Goal: Navigation & Orientation: Find specific page/section

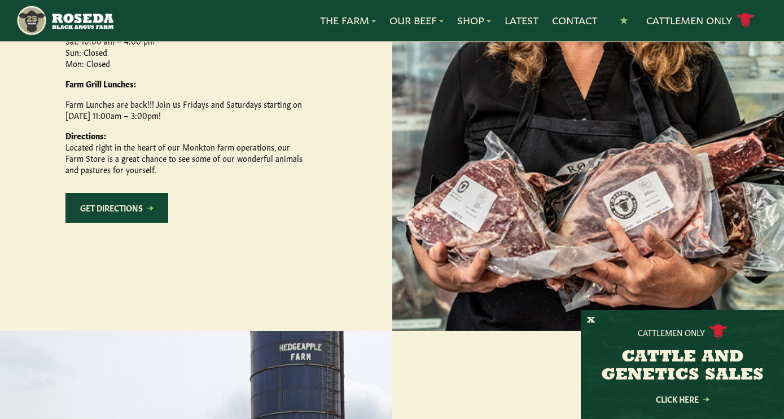
scroll to position [622, 0]
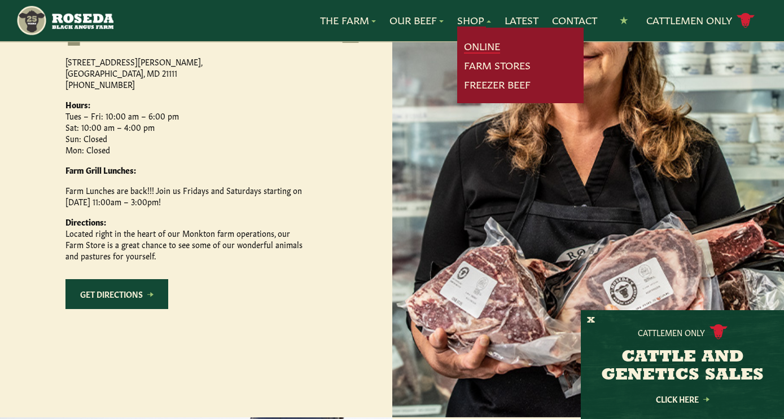
click at [480, 47] on link "Online" at bounding box center [482, 46] width 36 height 15
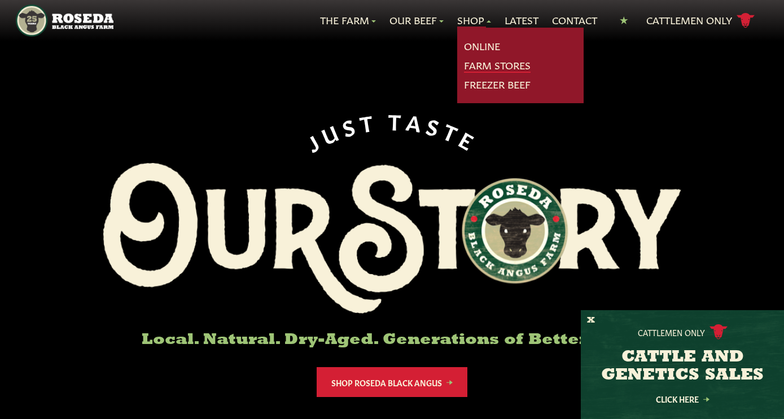
click at [487, 71] on link "Farm Stores" at bounding box center [497, 65] width 67 height 15
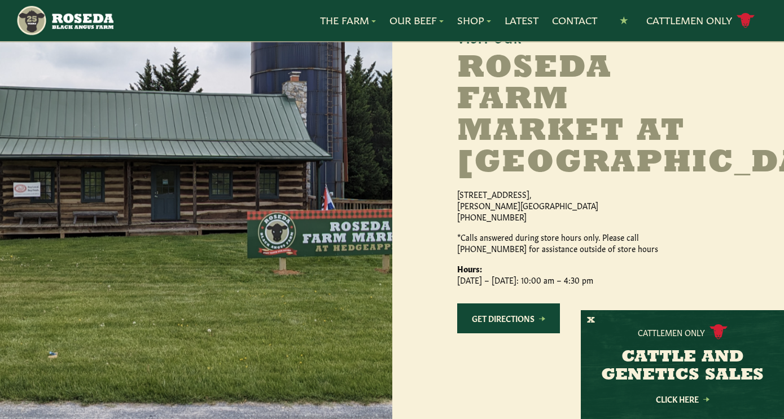
scroll to position [1099, 0]
click at [590, 323] on button "X" at bounding box center [591, 321] width 8 height 12
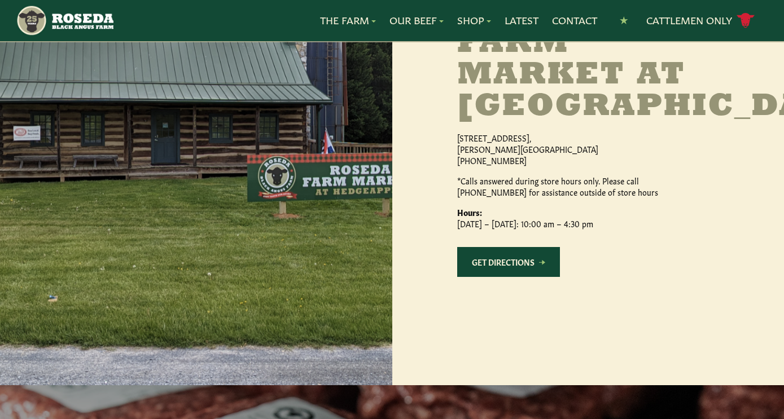
scroll to position [1153, 0]
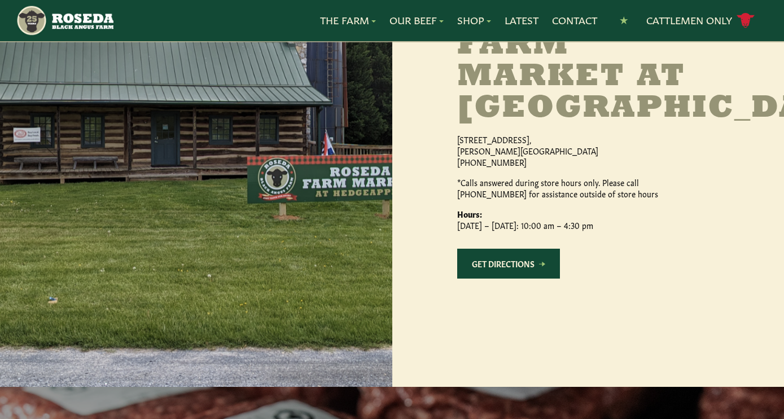
click at [502, 279] on link "Get Directions" at bounding box center [508, 264] width 103 height 30
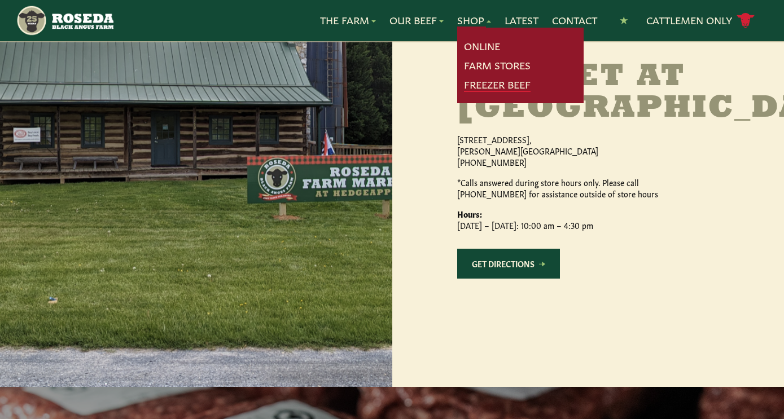
click at [480, 83] on link "Freezer Beef" at bounding box center [497, 84] width 67 height 15
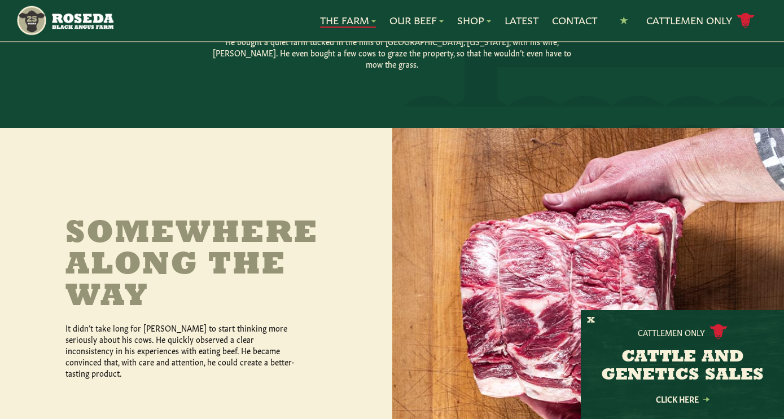
scroll to position [405, 0]
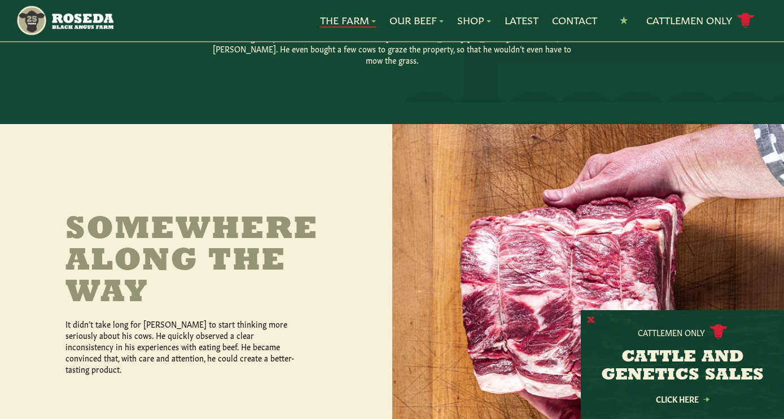
click at [591, 322] on button "X" at bounding box center [591, 321] width 8 height 12
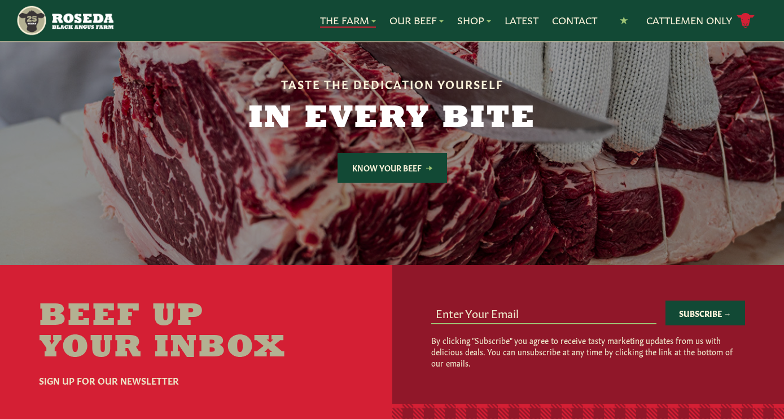
scroll to position [3203, 0]
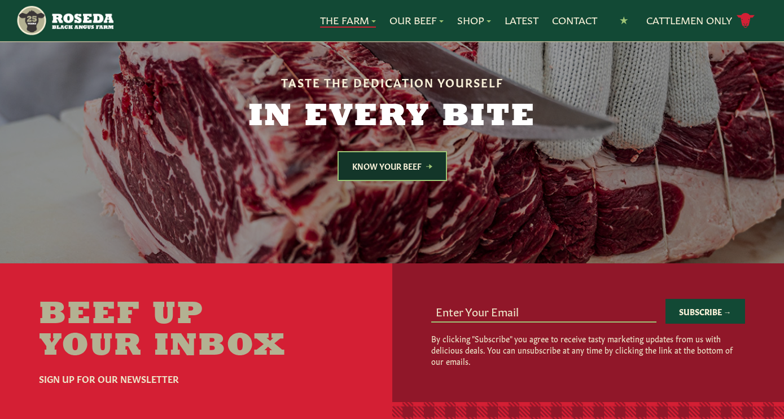
click at [389, 151] on link "Know Your Beef" at bounding box center [391, 166] width 109 height 30
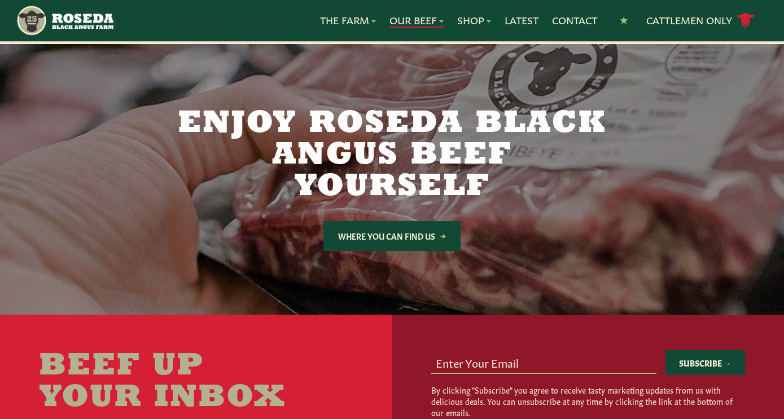
scroll to position [2127, 0]
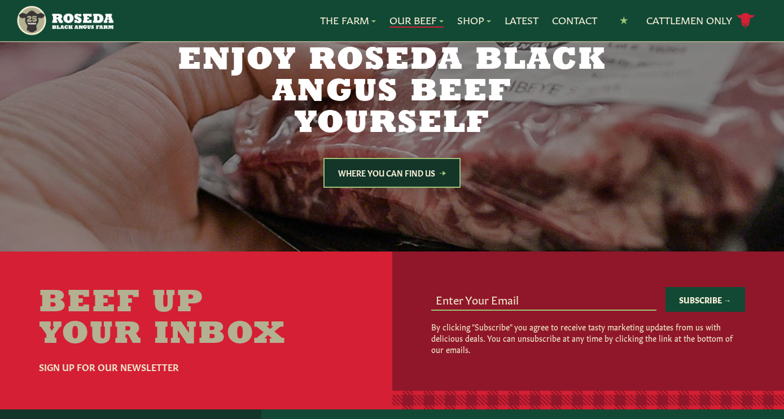
click at [379, 158] on link "Where You Can Find Us" at bounding box center [391, 173] width 137 height 30
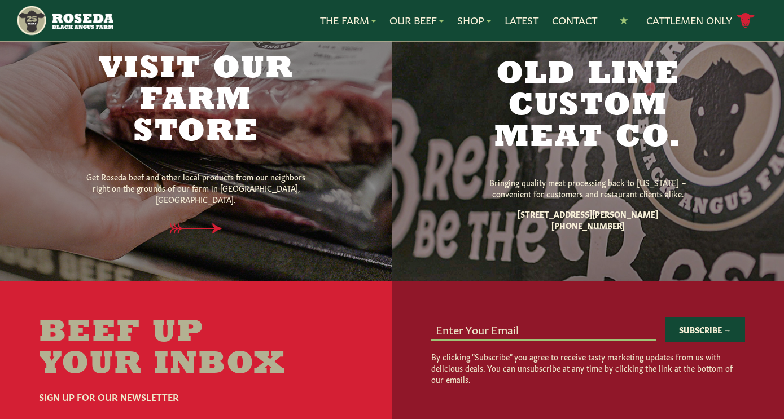
scroll to position [740, 0]
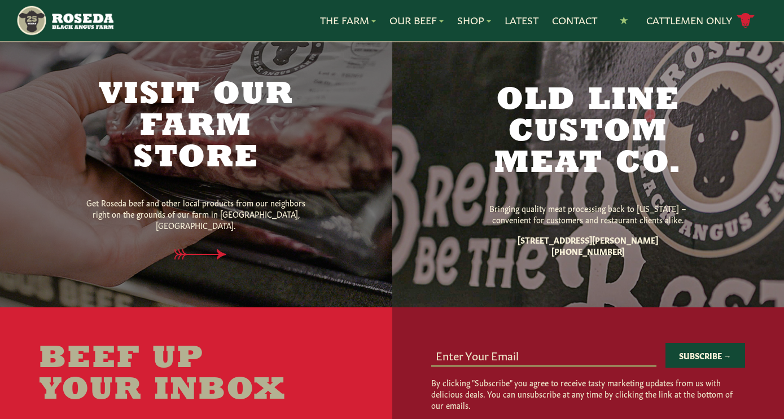
click at [221, 170] on h2 "Visit Our Farm Store" at bounding box center [195, 127] width 237 height 95
click at [209, 257] on icon at bounding box center [205, 254] width 57 height 11
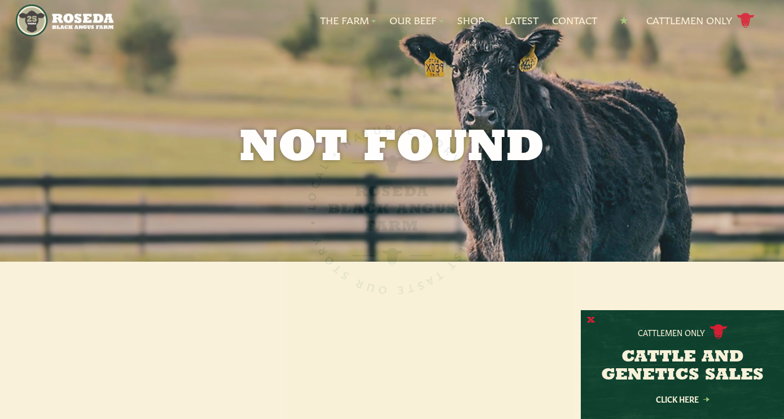
click at [592, 322] on button "X" at bounding box center [591, 321] width 8 height 12
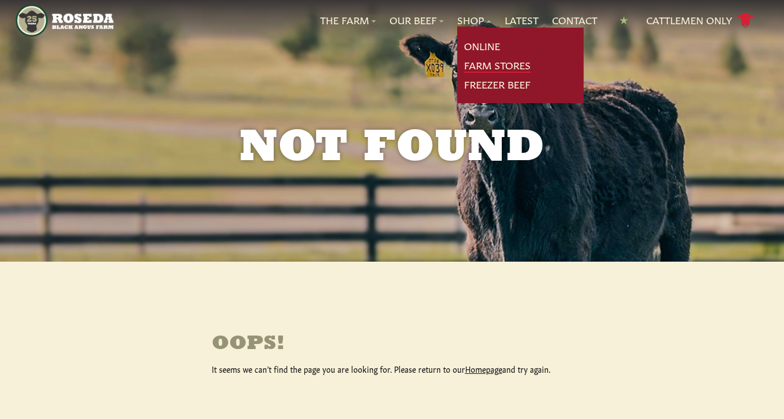
click at [478, 67] on link "Farm Stores" at bounding box center [497, 65] width 67 height 15
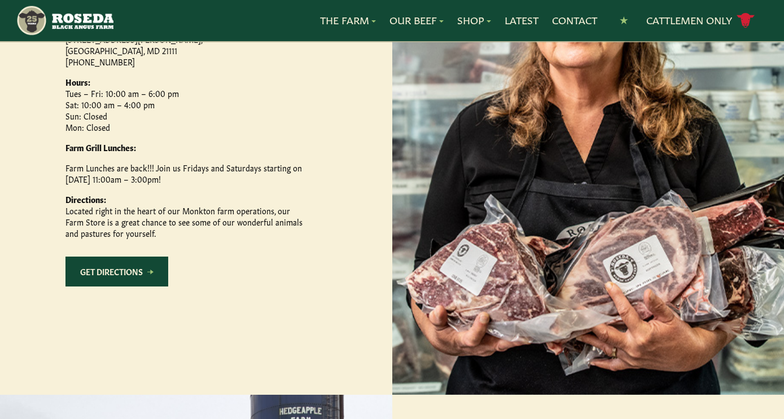
scroll to position [648, 0]
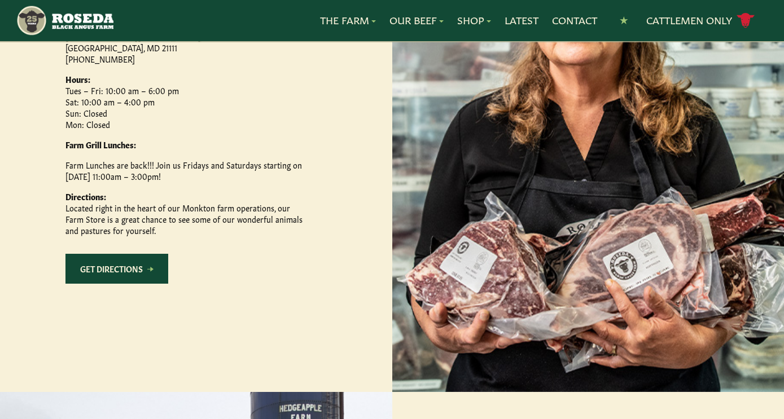
click at [140, 284] on link "Get Directions" at bounding box center [116, 269] width 103 height 30
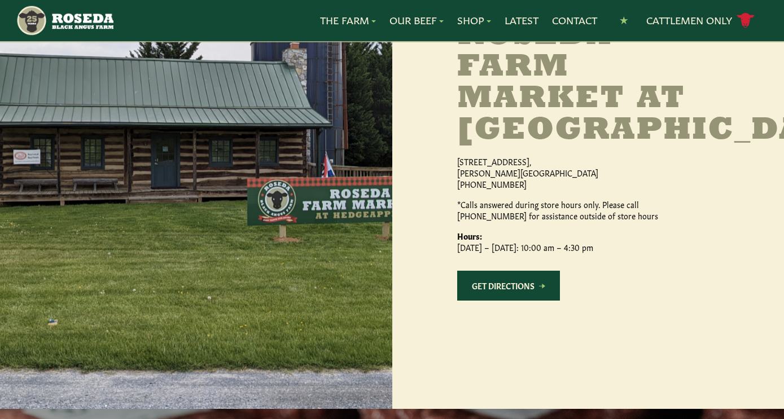
scroll to position [1134, 0]
